Goal: Check status: Check status

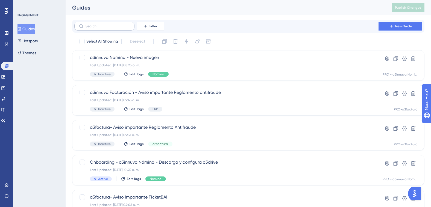
click at [119, 30] on label at bounding box center [104, 26] width 60 height 9
click at [119, 28] on input "text" at bounding box center [107, 26] width 44 height 4
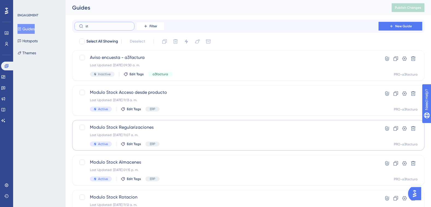
type input "st"
click at [137, 129] on span "Modulo Stock Regularizaciones" at bounding box center [226, 127] width 273 height 7
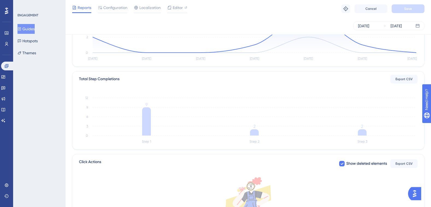
scroll to position [65, 0]
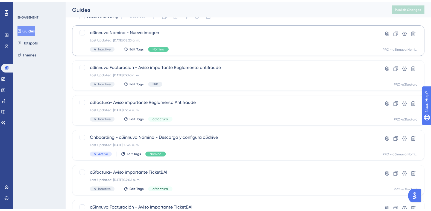
scroll to position [27, 0]
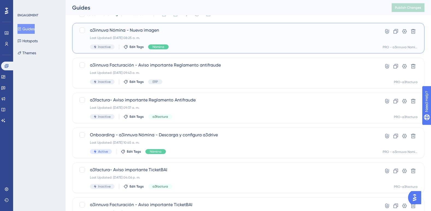
click at [184, 34] on div "a3innuva Nómina - Nueva imagen Last Updated: 15 sept 2025 08:25 a. m. Inactive …" at bounding box center [226, 38] width 273 height 22
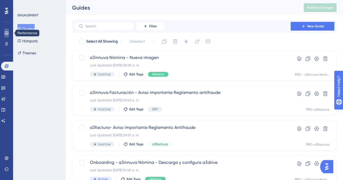
click at [6, 32] on icon at bounding box center [6, 33] width 4 height 4
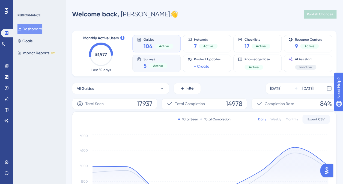
click at [164, 62] on div "5 Active" at bounding box center [156, 66] width 24 height 8
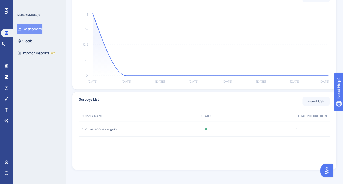
scroll to position [125, 0]
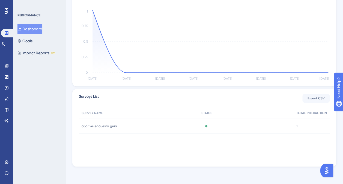
click at [104, 128] on span "a3drive-encuesta guía" at bounding box center [100, 126] width 36 height 4
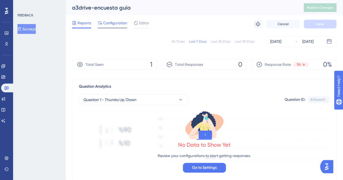
click at [113, 23] on span "Configuration" at bounding box center [115, 23] width 24 height 7
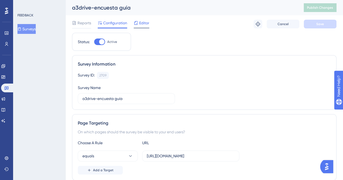
click at [140, 23] on span "Editor" at bounding box center [144, 23] width 10 height 7
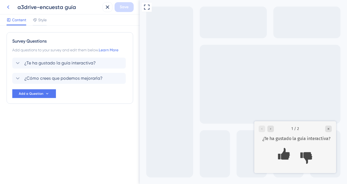
click at [8, 7] on icon at bounding box center [8, 7] width 7 height 7
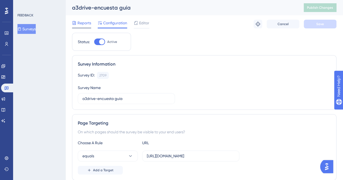
click at [81, 22] on span "Reports" at bounding box center [85, 23] width 14 height 7
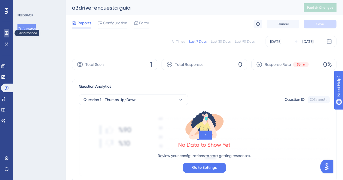
click at [7, 31] on icon at bounding box center [6, 33] width 4 height 4
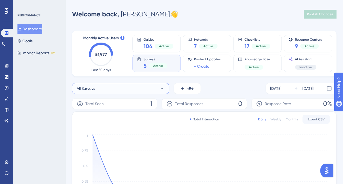
click at [163, 90] on icon at bounding box center [161, 88] width 5 height 5
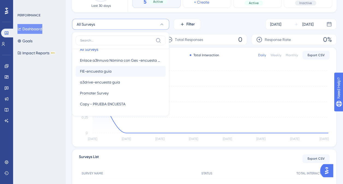
scroll to position [73, 0]
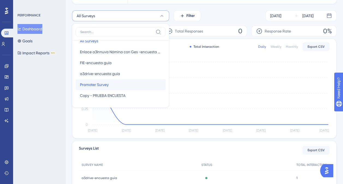
click at [110, 86] on button "Promoter Survey Promoter Survey" at bounding box center [121, 84] width 90 height 11
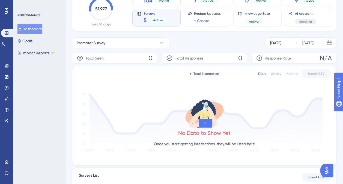
scroll to position [18, 0]
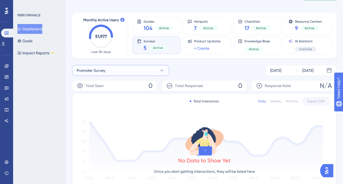
click at [147, 69] on button "Promoter Survey" at bounding box center [120, 70] width 97 height 11
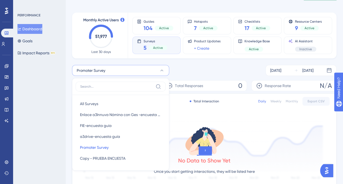
scroll to position [50, 0]
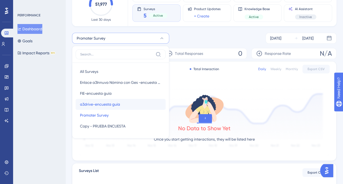
click at [108, 104] on span "a3drive-encuesta guía" at bounding box center [100, 104] width 40 height 7
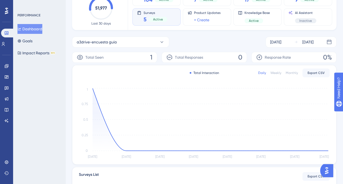
scroll to position [0, 0]
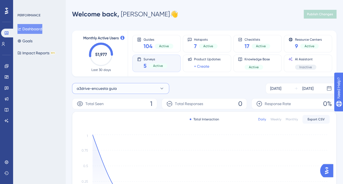
click at [128, 88] on button "a3drive-encuesta guía" at bounding box center [120, 88] width 97 height 11
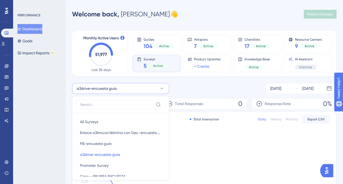
scroll to position [45, 0]
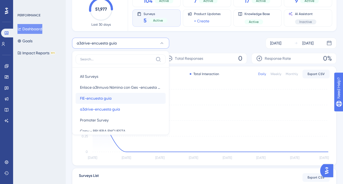
click at [91, 95] on span "FIE-encuesta guía" at bounding box center [96, 98] width 32 height 7
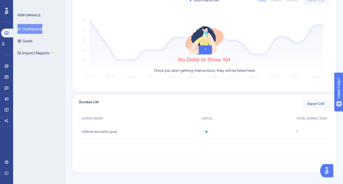
scroll to position [125, 0]
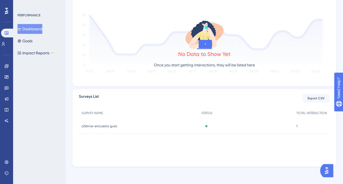
click at [104, 126] on span "a3drive-encuesta guía" at bounding box center [100, 126] width 36 height 4
